Goal: Transaction & Acquisition: Purchase product/service

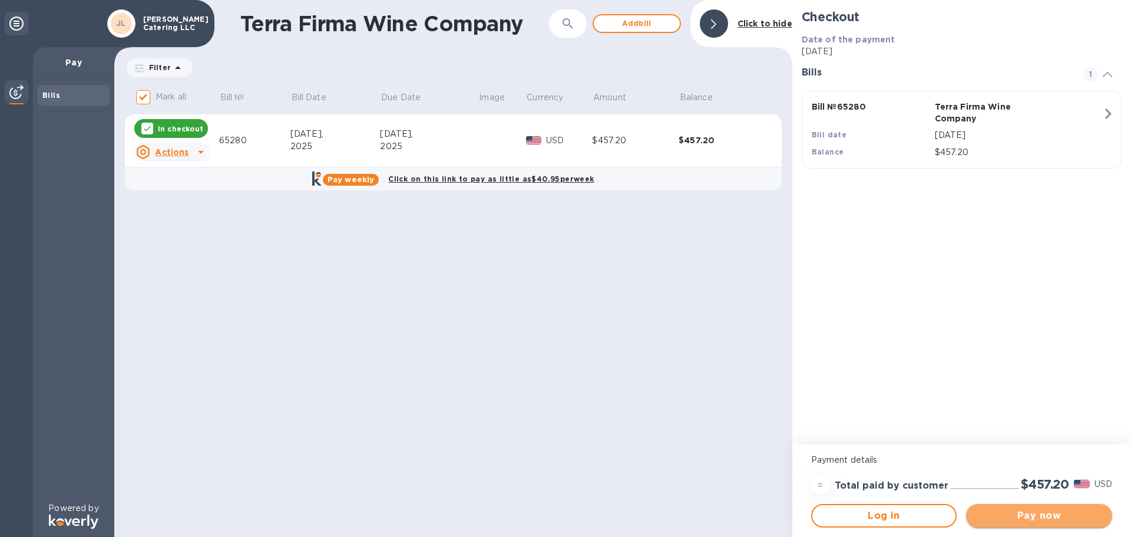
click at [1062, 507] on button "Pay now" at bounding box center [1039, 516] width 146 height 24
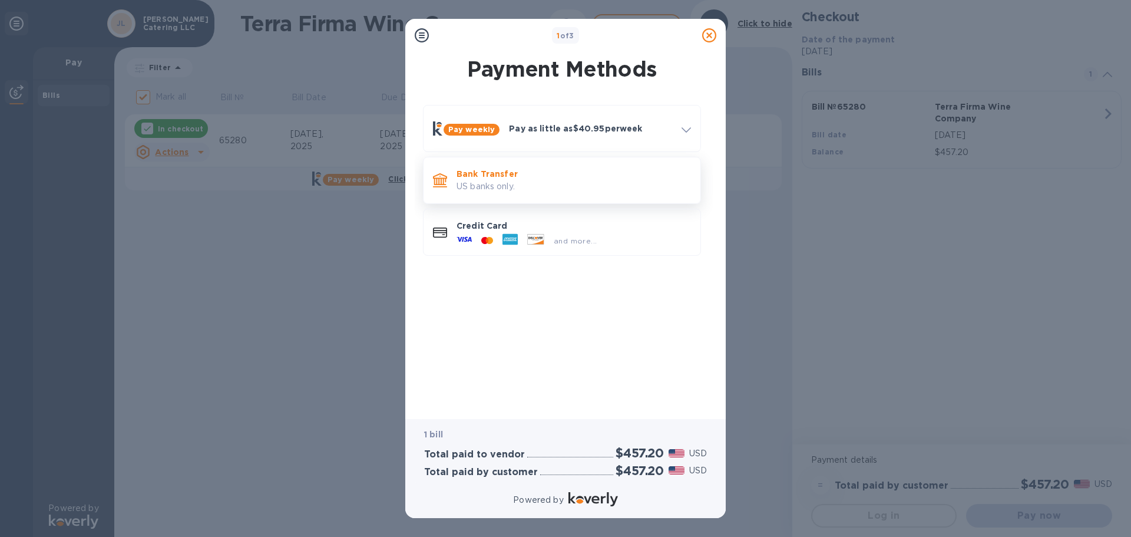
click at [588, 174] on p "Bank Transfer" at bounding box center [574, 174] width 234 height 12
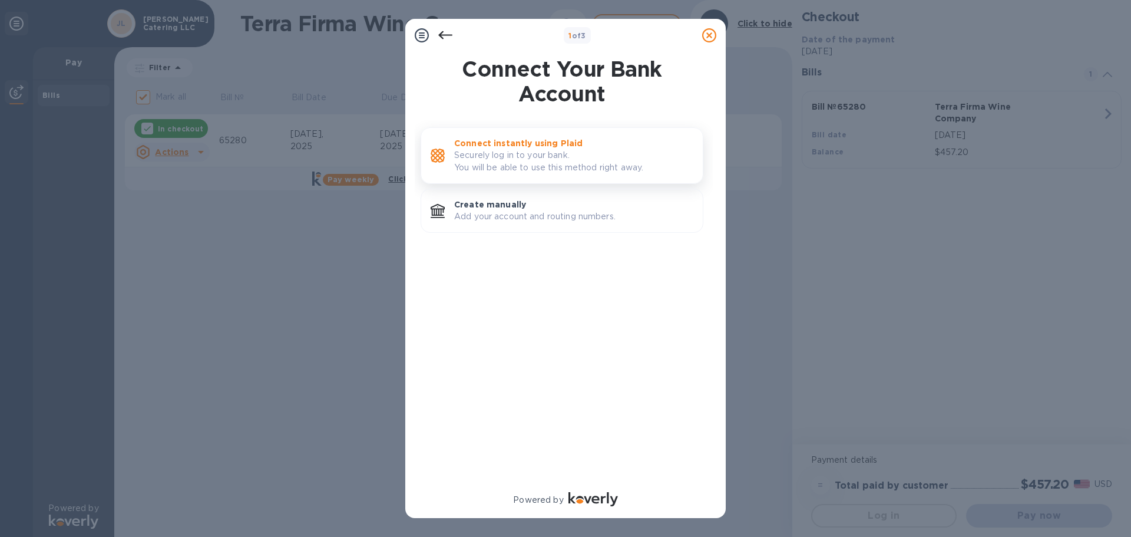
click at [511, 148] on p "Connect instantly using Plaid" at bounding box center [573, 143] width 239 height 12
click at [590, 141] on p "Connect instantly using Plaid" at bounding box center [573, 143] width 239 height 12
click at [706, 37] on icon at bounding box center [709, 35] width 14 height 14
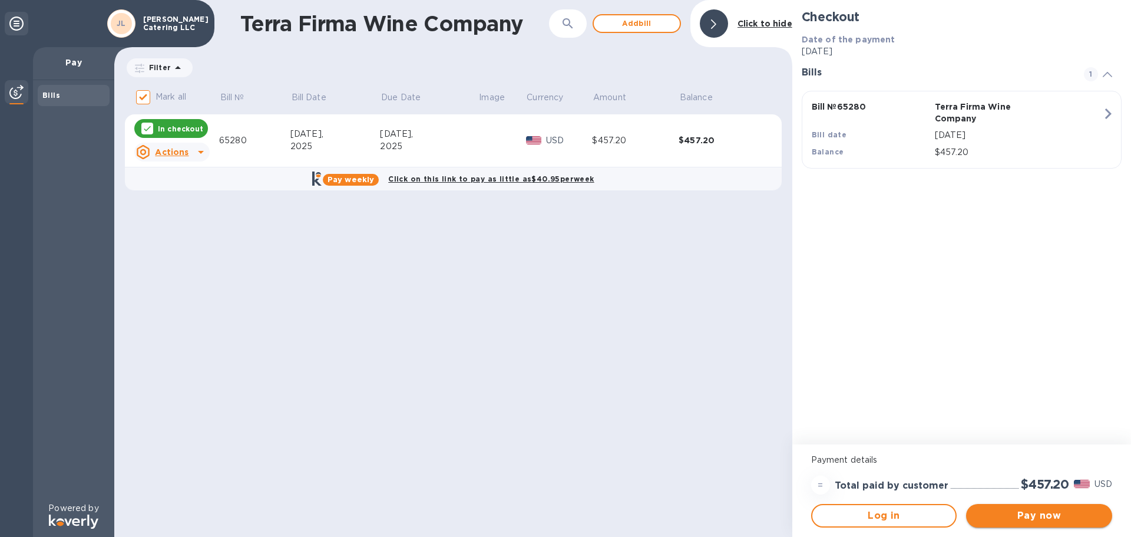
click at [1037, 515] on span "Pay now" at bounding box center [1038, 515] width 127 height 14
click at [885, 521] on span "Log in" at bounding box center [884, 515] width 125 height 14
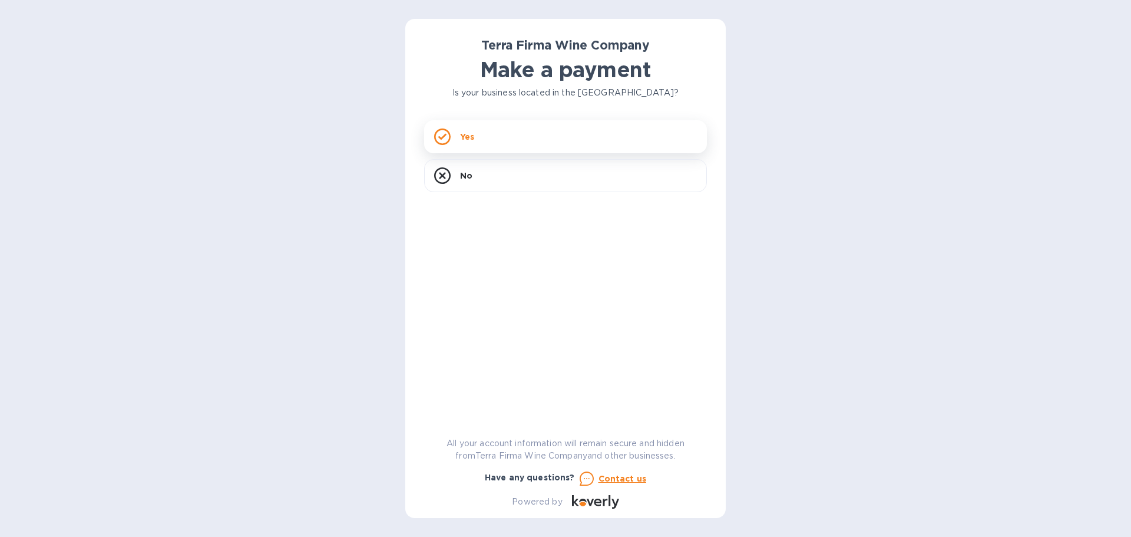
click at [500, 138] on div "Yes" at bounding box center [565, 136] width 283 height 33
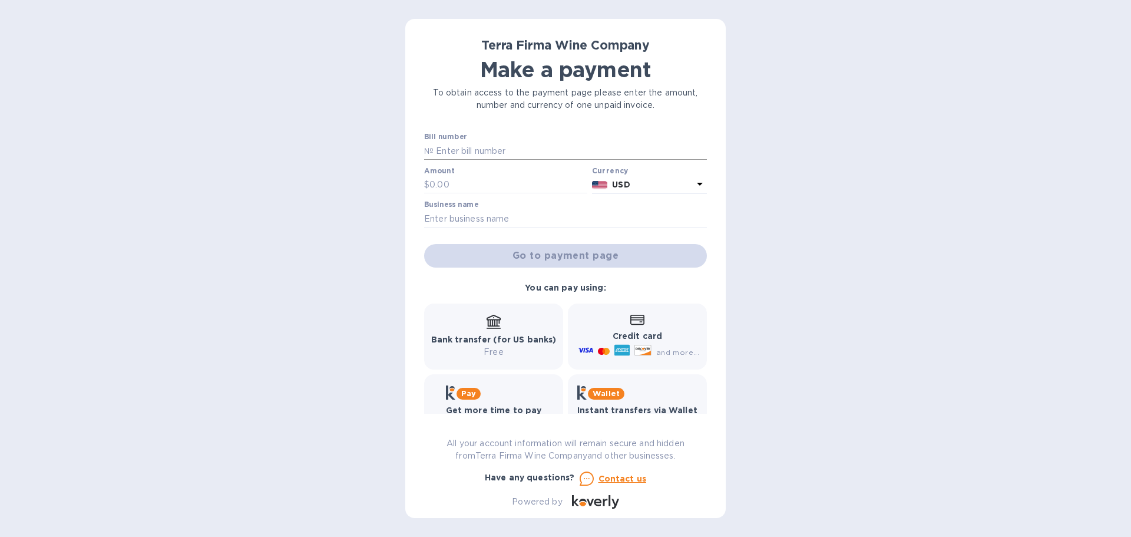
click at [479, 153] on input "text" at bounding box center [570, 151] width 273 height 18
type input "65280"
type input "457.2"
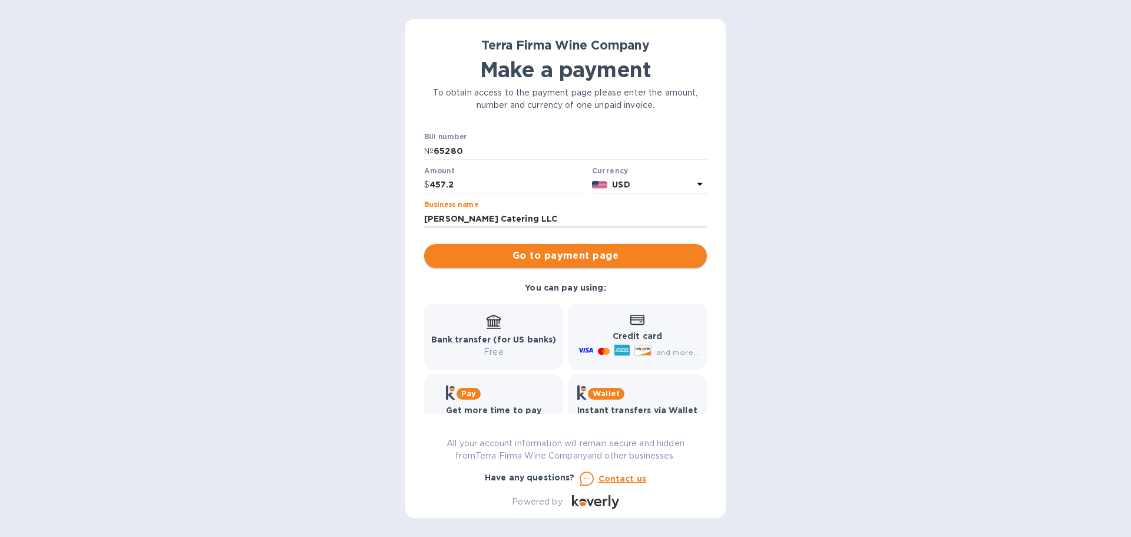
type input "[PERSON_NAME] Catering LLC"
click at [525, 257] on span "Go to payment page" at bounding box center [566, 256] width 264 height 14
